Goal: Task Accomplishment & Management: Manage account settings

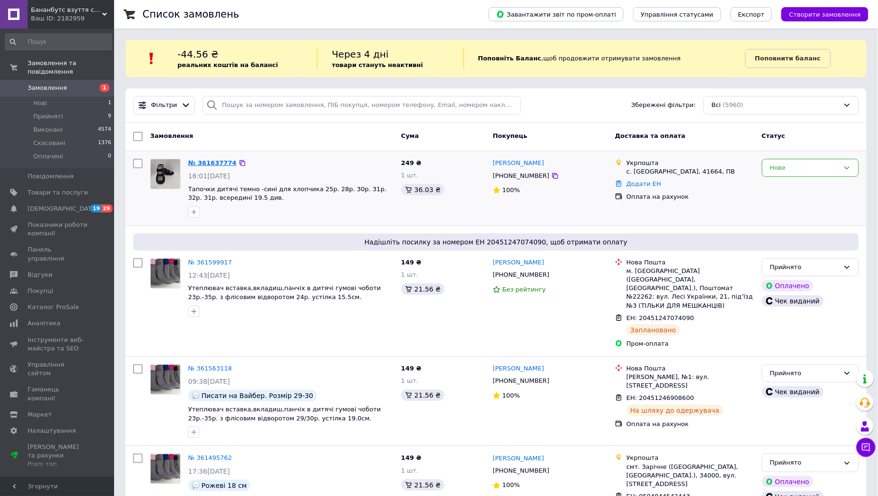
click at [208, 162] on link "№ 361637774" at bounding box center [212, 162] width 48 height 7
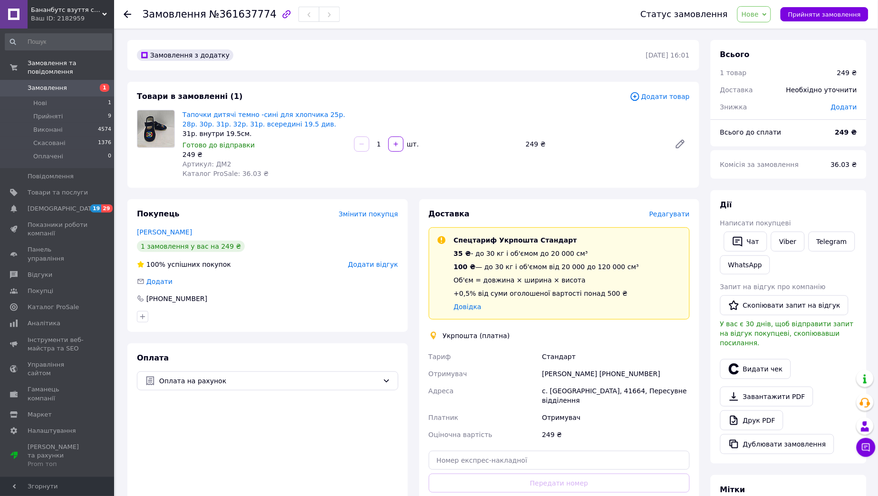
click at [771, 20] on span "Нове" at bounding box center [754, 14] width 34 height 16
click at [769, 36] on li "Прийнято" at bounding box center [760, 33] width 44 height 14
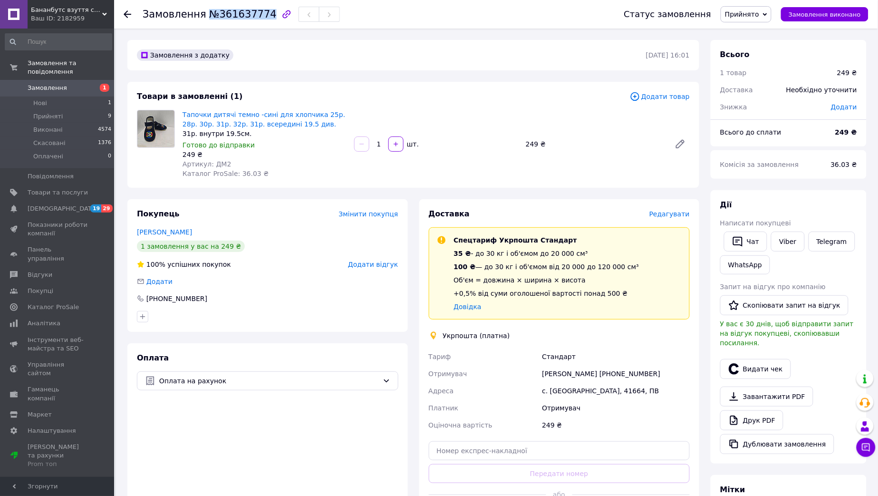
drag, startPoint x: 201, startPoint y: 15, endPoint x: 260, endPoint y: 19, distance: 58.6
click at [260, 19] on span "№361637774" at bounding box center [242, 14] width 67 height 11
copy span "№361637774"
click at [796, 243] on link "Viber" at bounding box center [787, 241] width 33 height 20
click at [169, 174] on div at bounding box center [156, 144] width 46 height 68
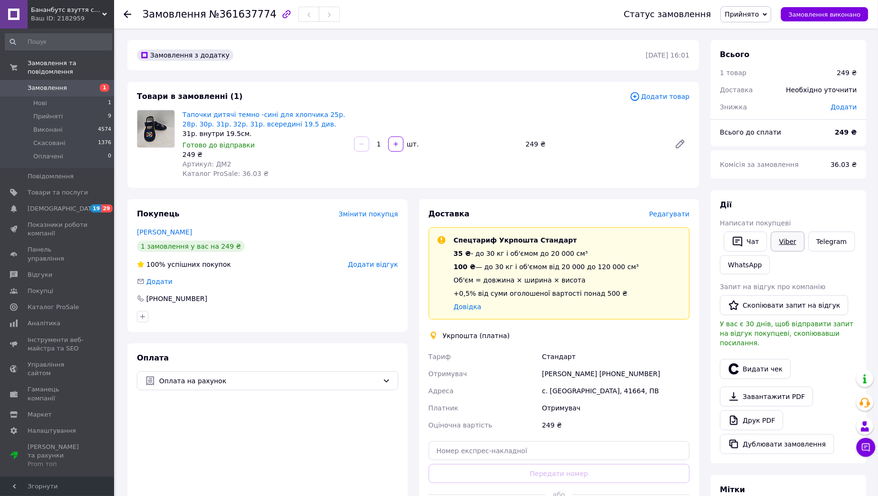
click at [789, 243] on link "Viber" at bounding box center [787, 241] width 33 height 20
click at [50, 112] on span "Прийняті" at bounding box center [47, 116] width 29 height 9
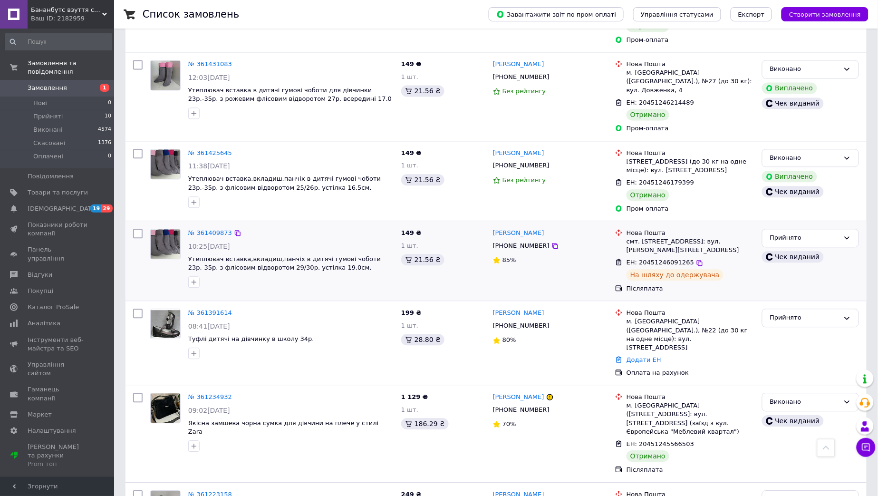
scroll to position [739, 0]
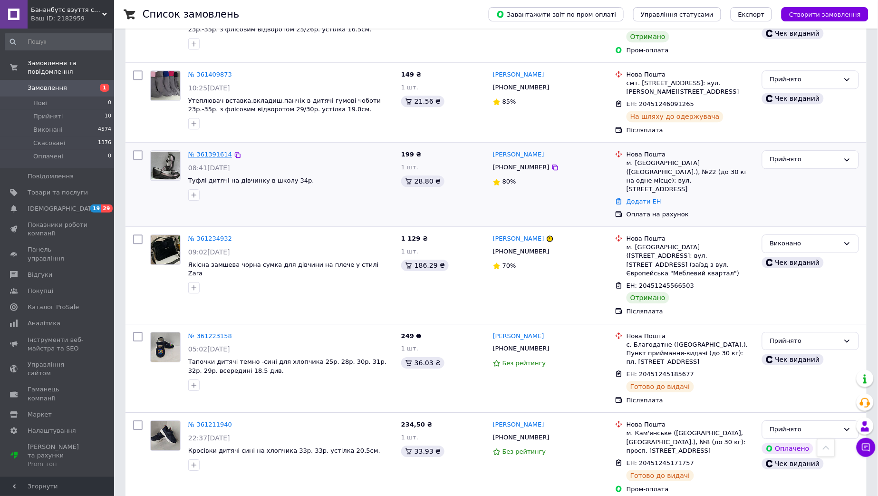
click at [210, 151] on link "№ 361391614" at bounding box center [210, 154] width 44 height 7
